Goal: Transaction & Acquisition: Purchase product/service

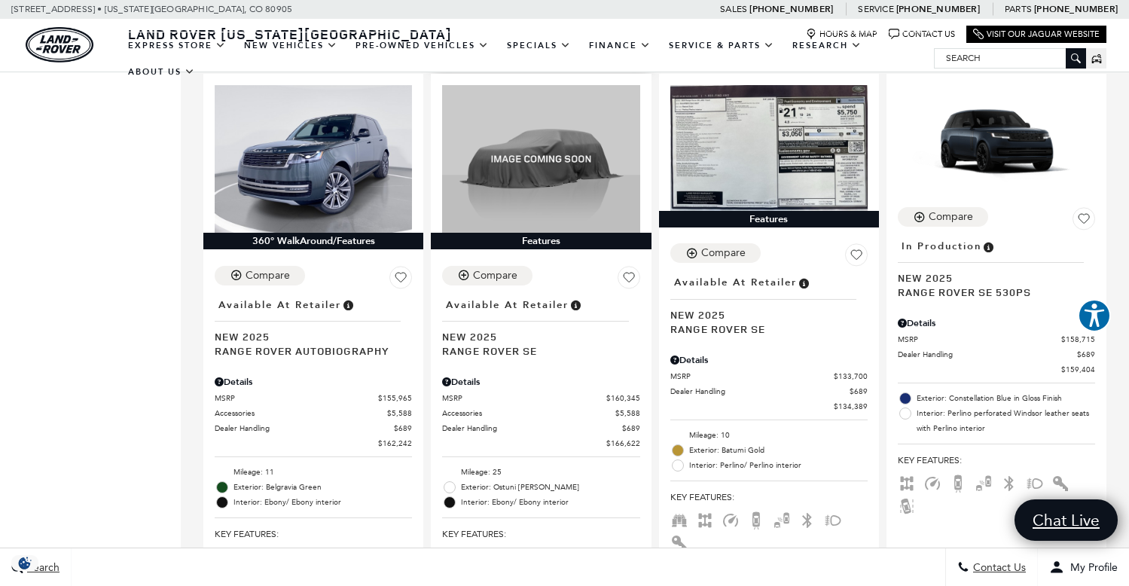
scroll to position [2239, 0]
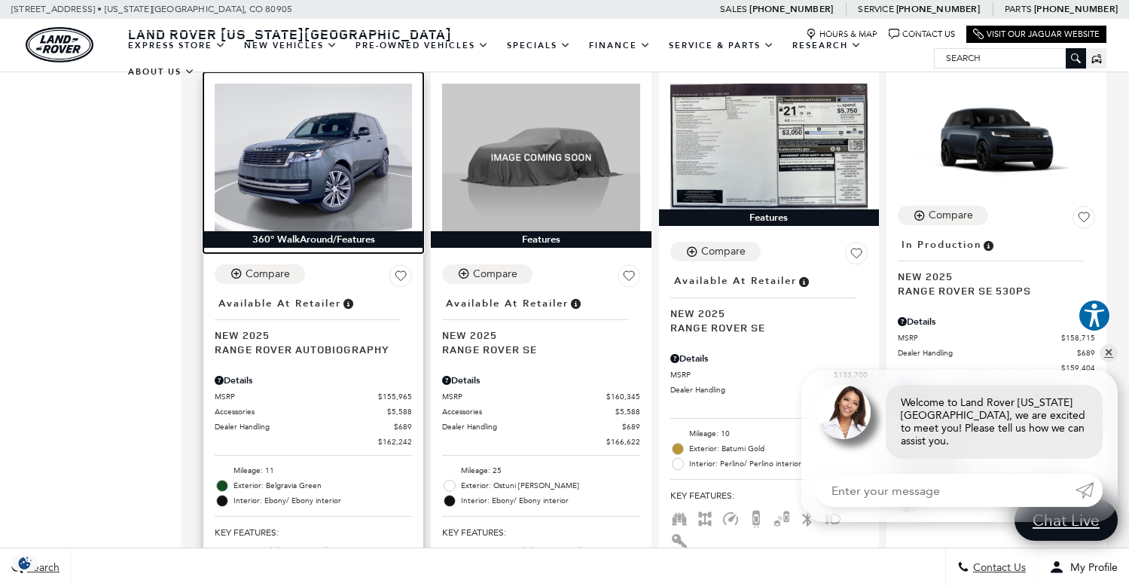
click at [256, 142] on img at bounding box center [313, 158] width 197 height 148
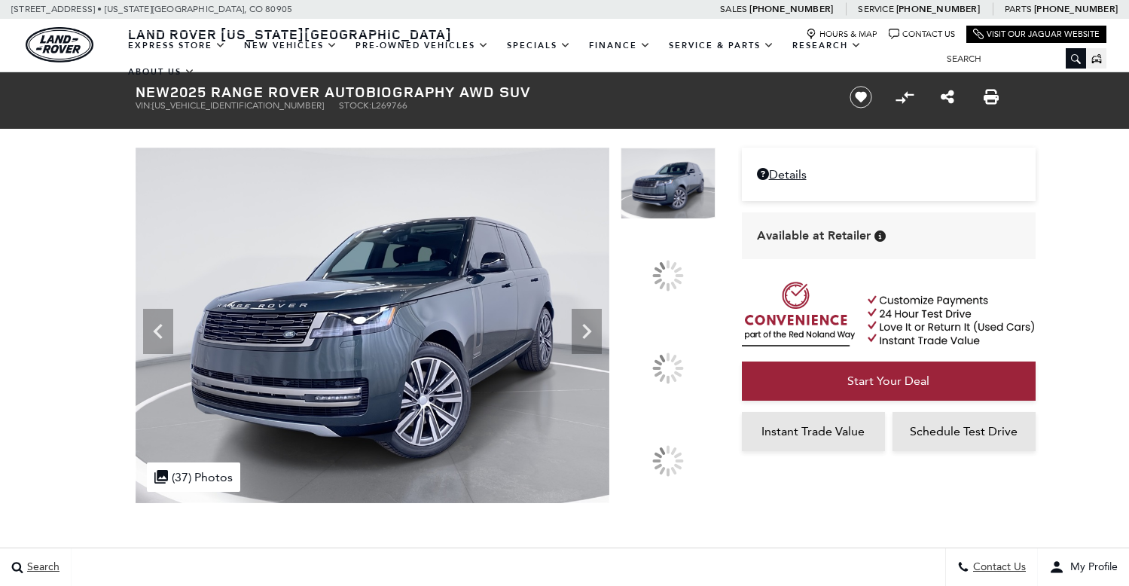
click at [673, 342] on img at bounding box center [668, 341] width 95 height 2
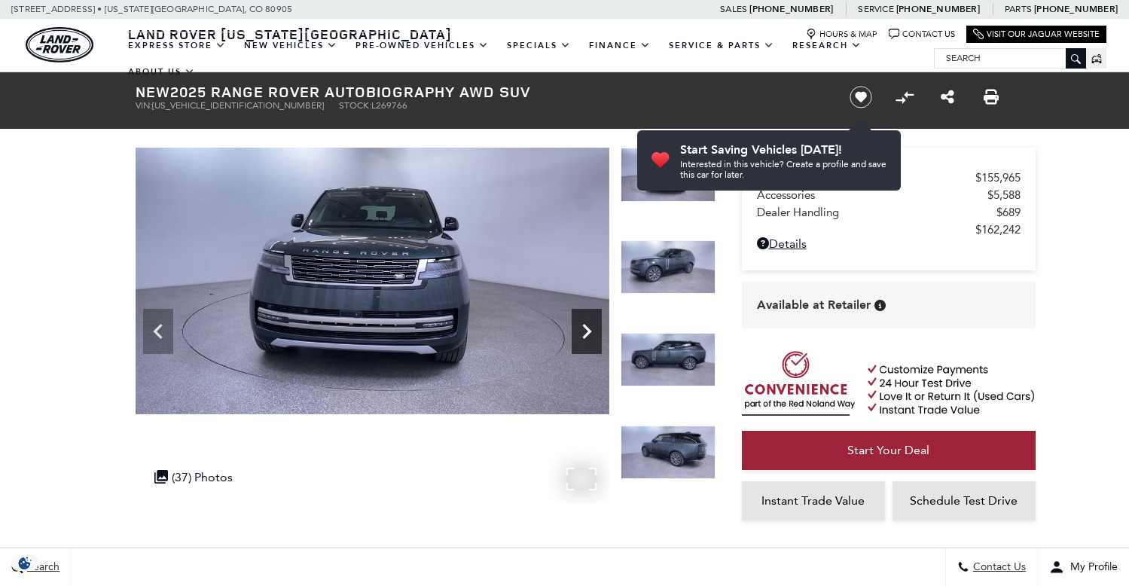
click at [594, 325] on icon "Next" at bounding box center [587, 331] width 30 height 30
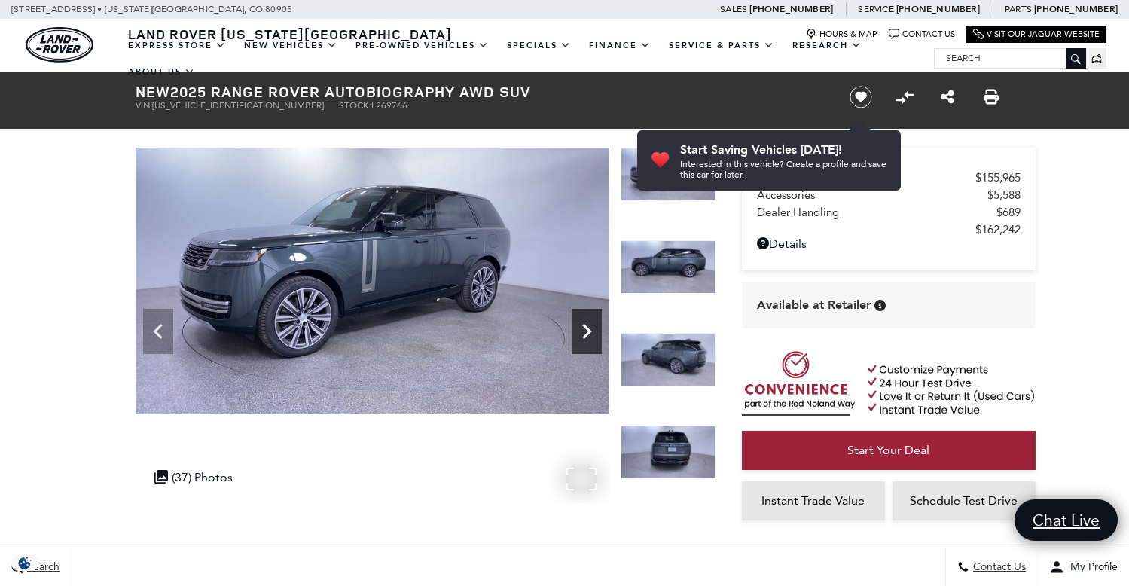
click at [585, 328] on icon "Next" at bounding box center [586, 331] width 9 height 15
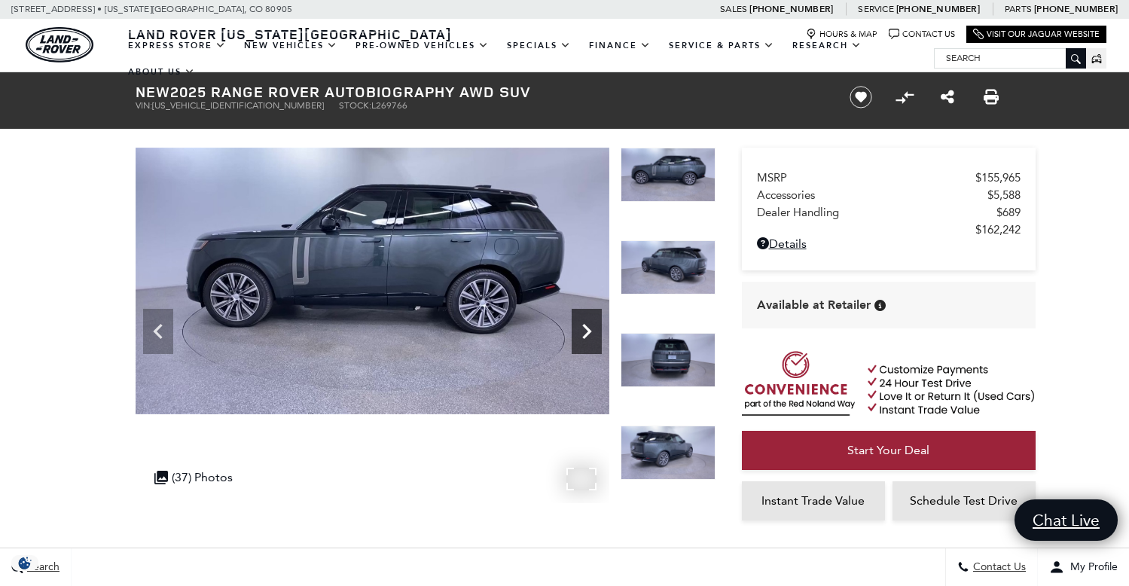
click at [584, 328] on icon "Next" at bounding box center [587, 331] width 30 height 30
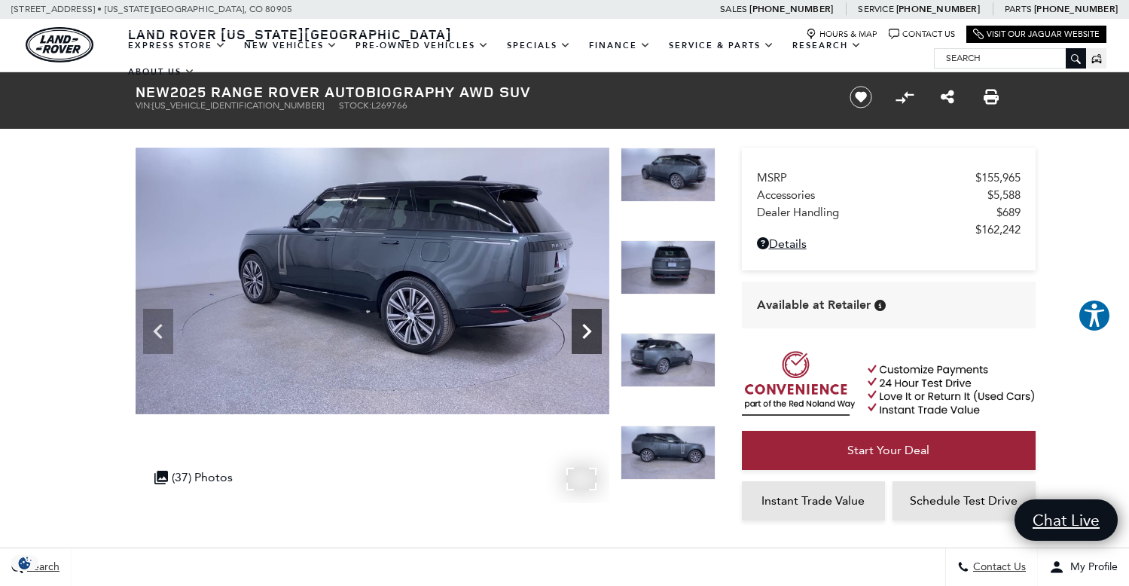
click at [583, 331] on icon "Next" at bounding box center [587, 331] width 30 height 30
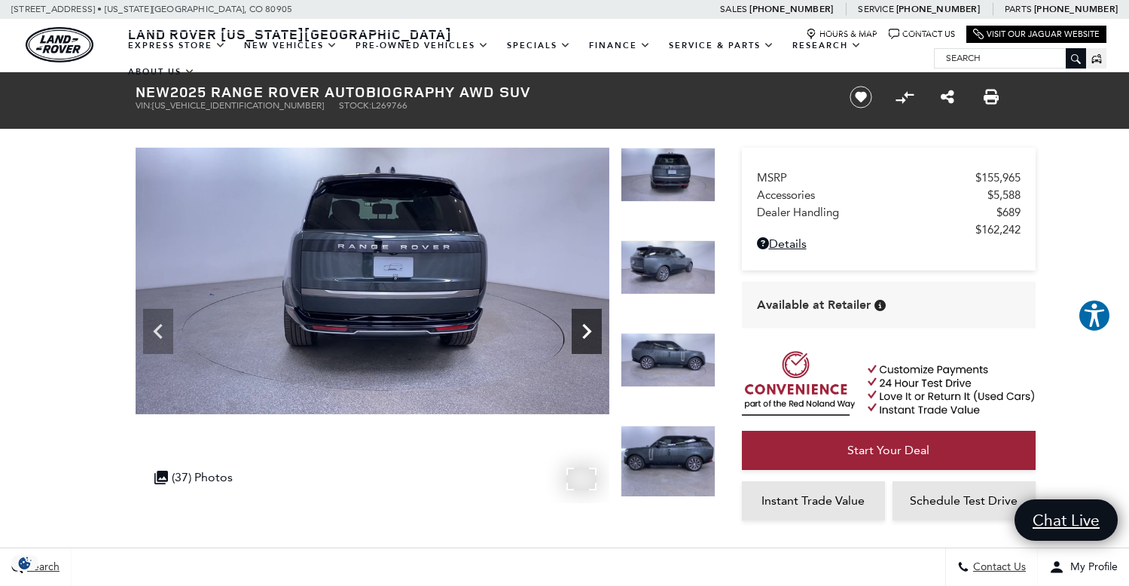
click at [588, 331] on icon "Next" at bounding box center [586, 331] width 9 height 15
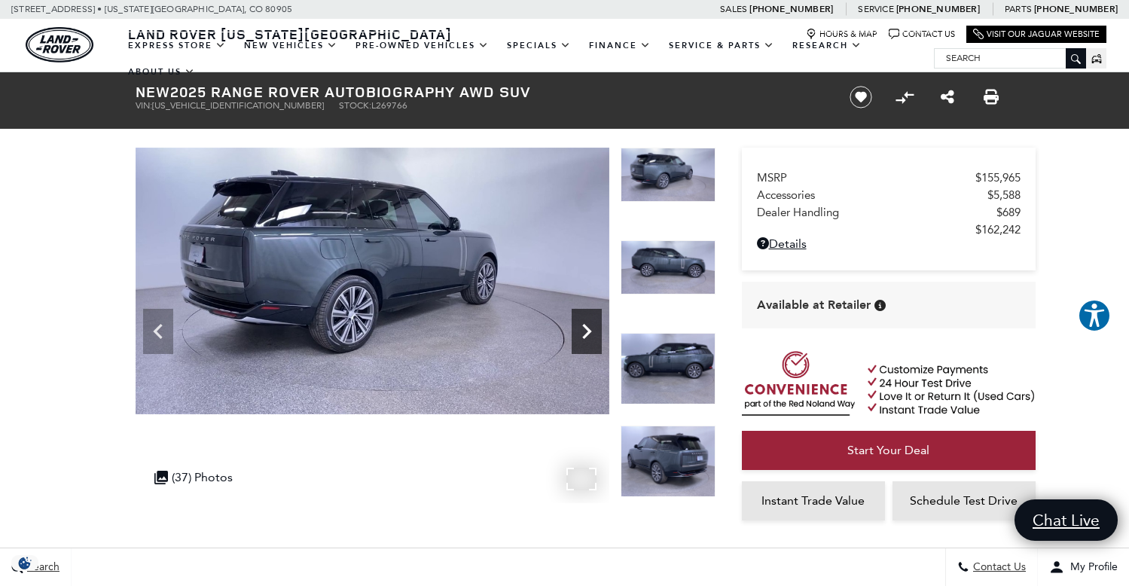
click at [586, 331] on icon "Next" at bounding box center [587, 331] width 30 height 30
